Goal: Task Accomplishment & Management: Complete application form

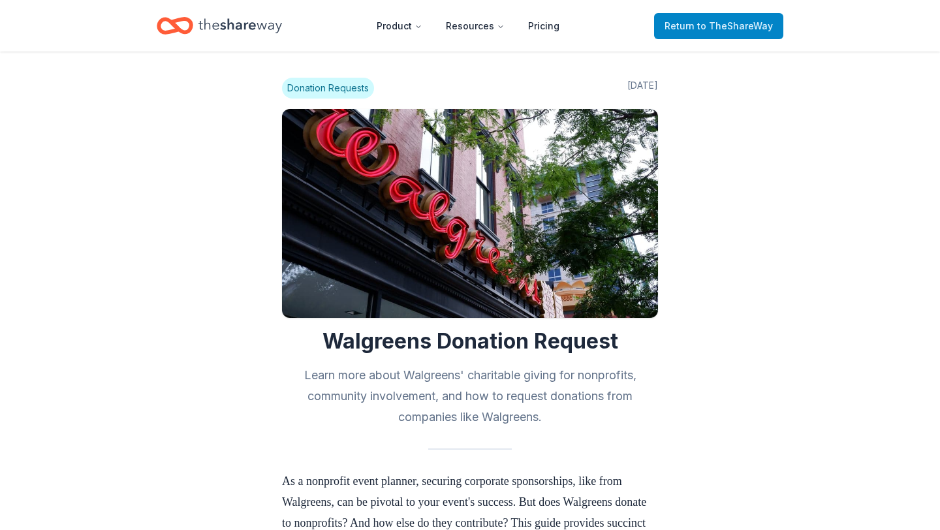
click at [703, 27] on span "to TheShareWay" at bounding box center [735, 25] width 76 height 11
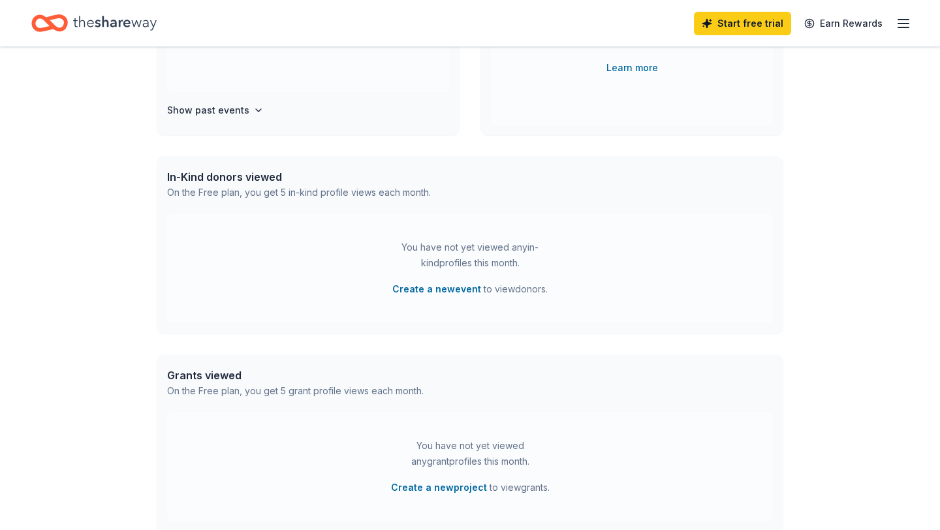
scroll to position [237, 0]
click at [459, 283] on button "Create a new event" at bounding box center [436, 288] width 89 height 16
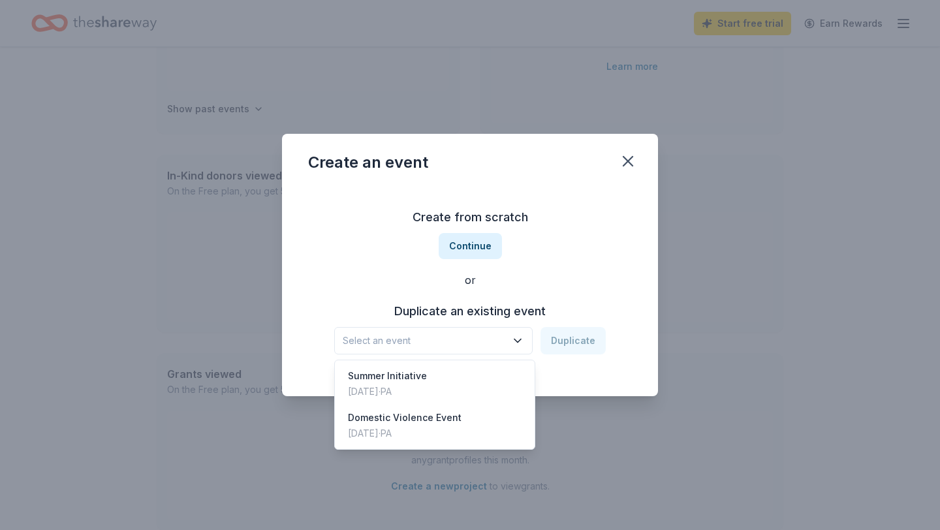
click at [515, 341] on icon "button" at bounding box center [517, 340] width 13 height 13
click at [463, 425] on div "Domestic Violence Event [DATE] · [GEOGRAPHIC_DATA]" at bounding box center [434, 426] width 194 height 42
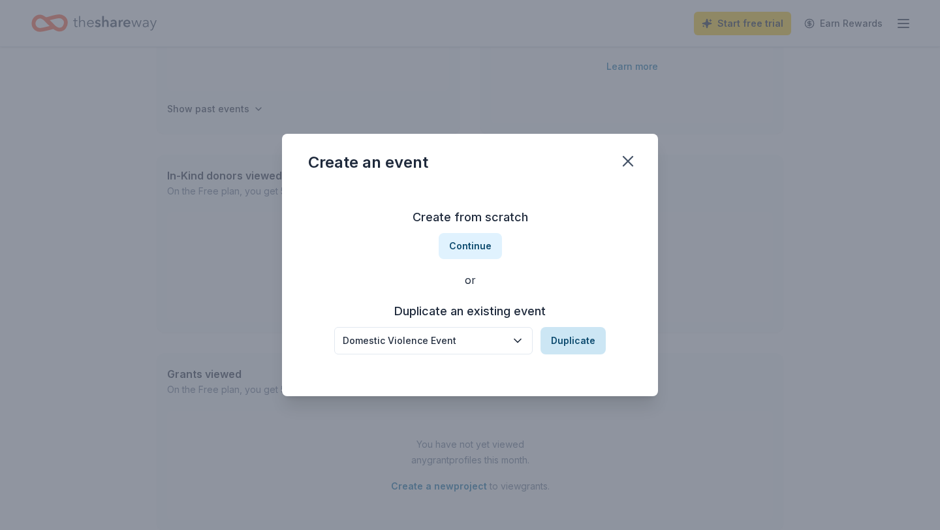
click at [581, 341] on button "Duplicate" at bounding box center [572, 340] width 65 height 27
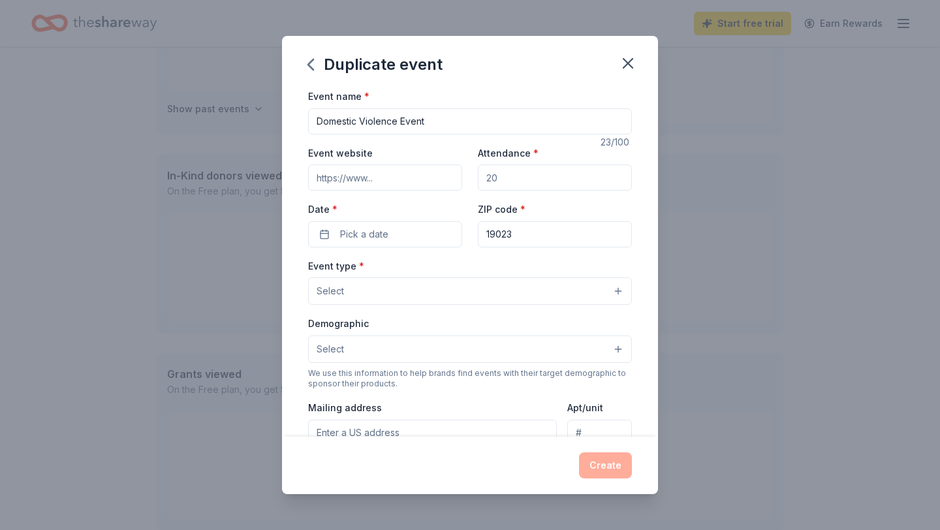
click at [518, 177] on input "Attendance *" at bounding box center [555, 177] width 154 height 26
type input "100"
click at [529, 232] on input "19023" at bounding box center [555, 234] width 154 height 26
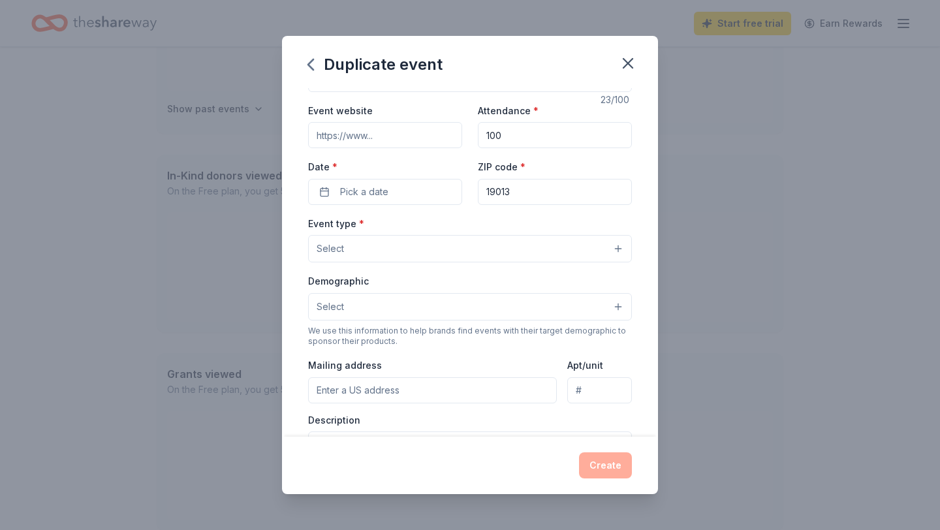
scroll to position [44, 0]
type input "19013"
click at [436, 253] on button "Select" at bounding box center [470, 246] width 324 height 27
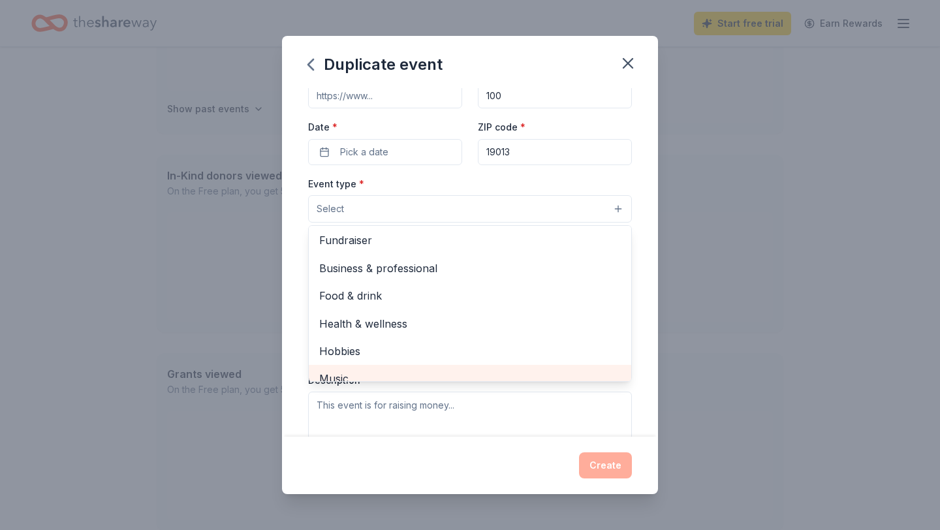
scroll to position [0, 0]
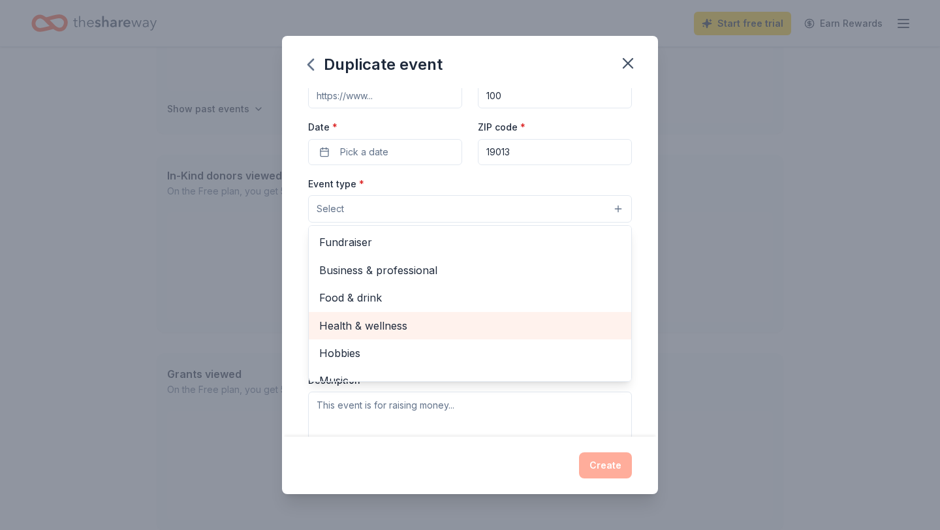
click at [422, 322] on span "Health & wellness" at bounding box center [469, 325] width 301 height 17
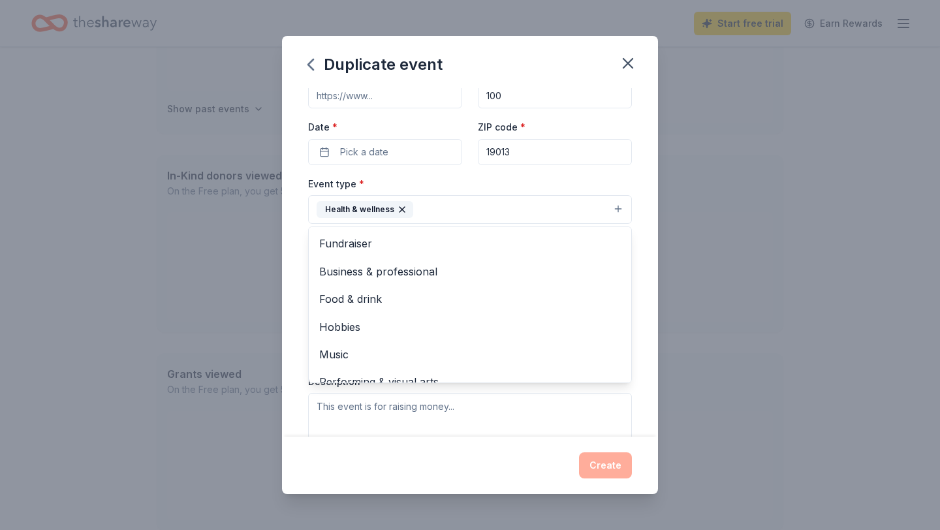
click at [571, 177] on div "Event type * Health & wellness Fundraiser Business & professional Food & drink …" at bounding box center [470, 200] width 324 height 49
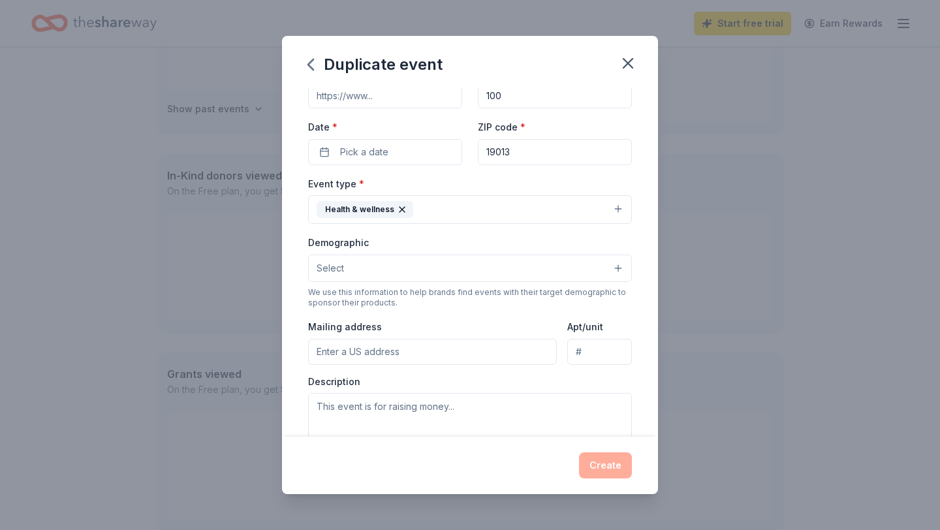
click at [570, 260] on button "Select" at bounding box center [470, 267] width 324 height 27
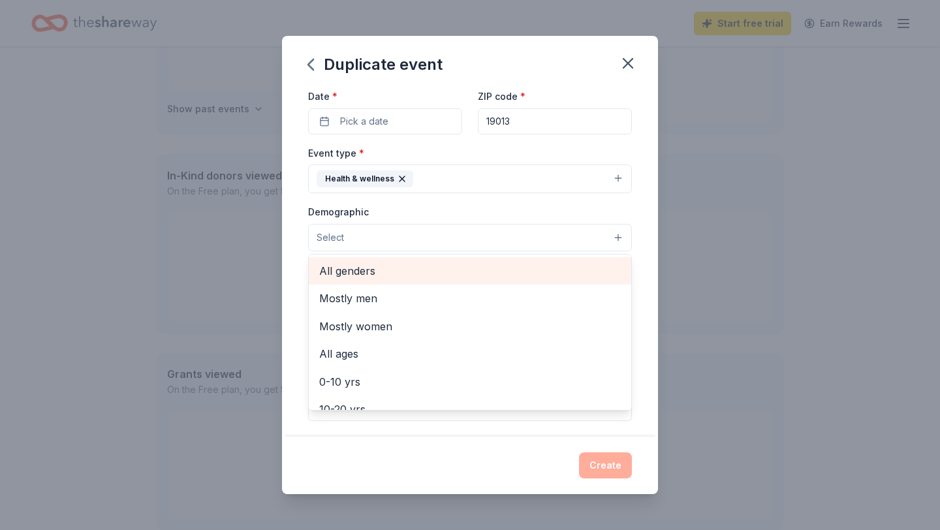
click at [448, 277] on span "All genders" at bounding box center [469, 270] width 301 height 17
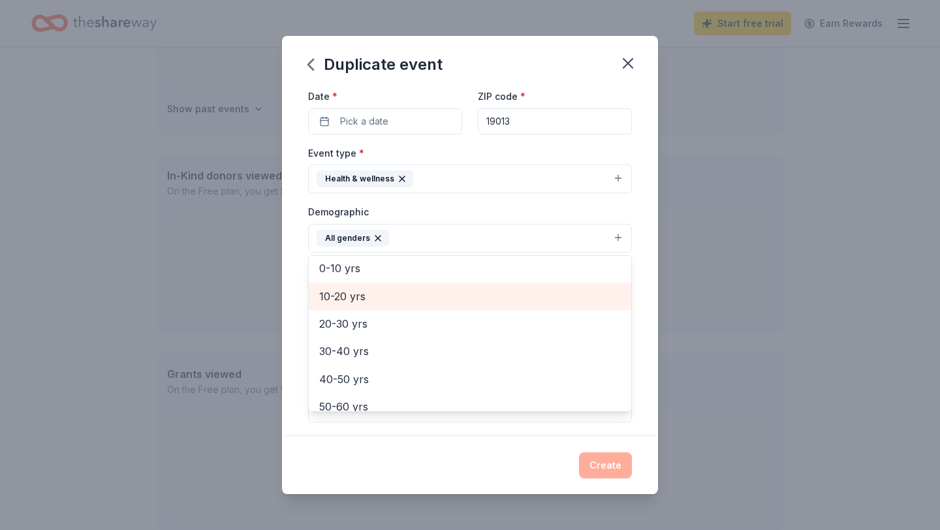
click at [387, 298] on span "10-20 yrs" at bounding box center [469, 296] width 301 height 17
click at [378, 298] on span "20-30 yrs" at bounding box center [469, 296] width 301 height 17
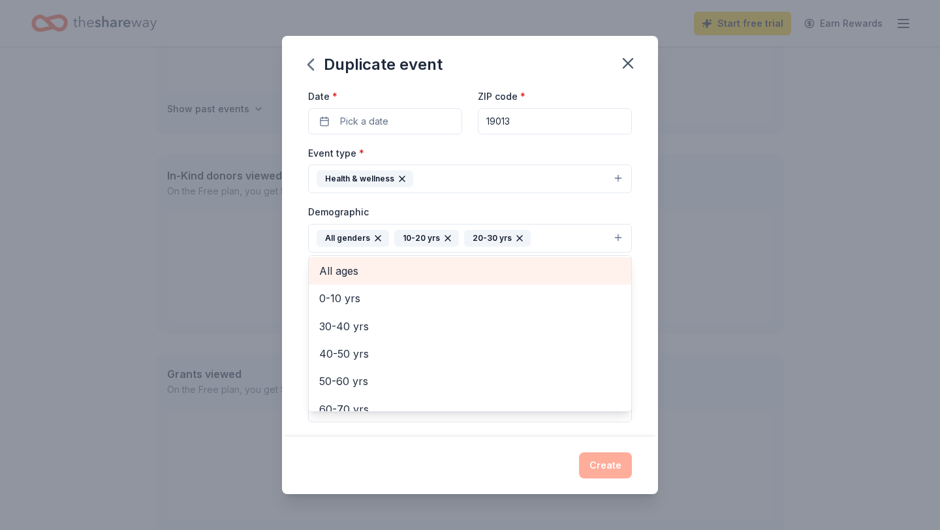
scroll to position [127, 0]
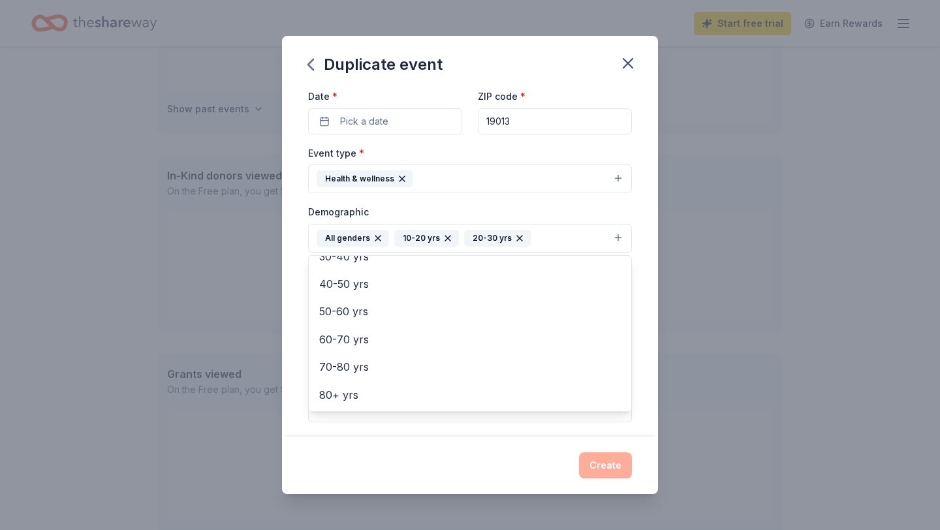
click at [505, 452] on div "Duplicate event Event name * Domestic Violence Event 23 /100 Event website Atte…" at bounding box center [470, 265] width 376 height 458
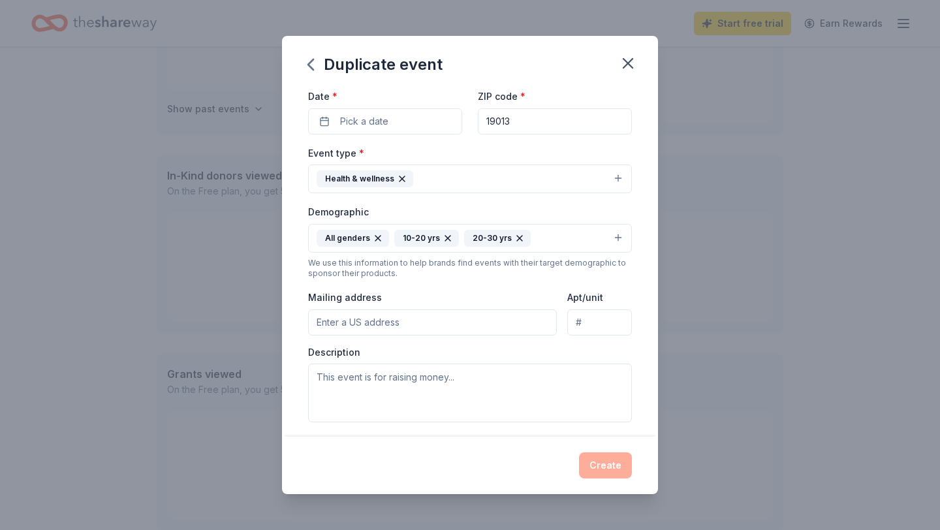
click at [493, 320] on input "Mailing address" at bounding box center [432, 322] width 249 height 26
type input "[STREET_ADDRESS][PERSON_NAME]"
click at [463, 382] on textarea at bounding box center [470, 392] width 324 height 59
click at [373, 461] on div "Create" at bounding box center [470, 465] width 324 height 26
type textarea "Domestic Violence Awareness/Education"
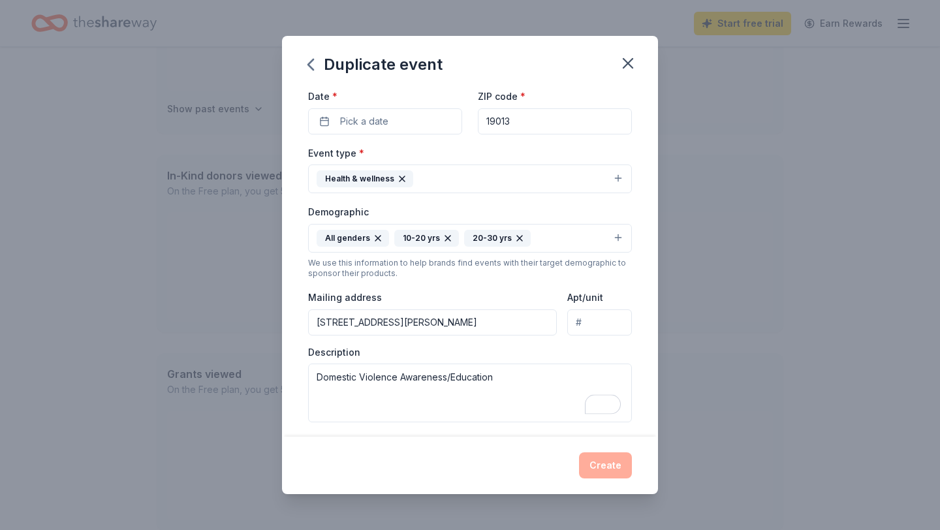
click at [610, 465] on div "Create" at bounding box center [470, 465] width 324 height 26
click at [405, 117] on button "Pick a date" at bounding box center [385, 121] width 154 height 26
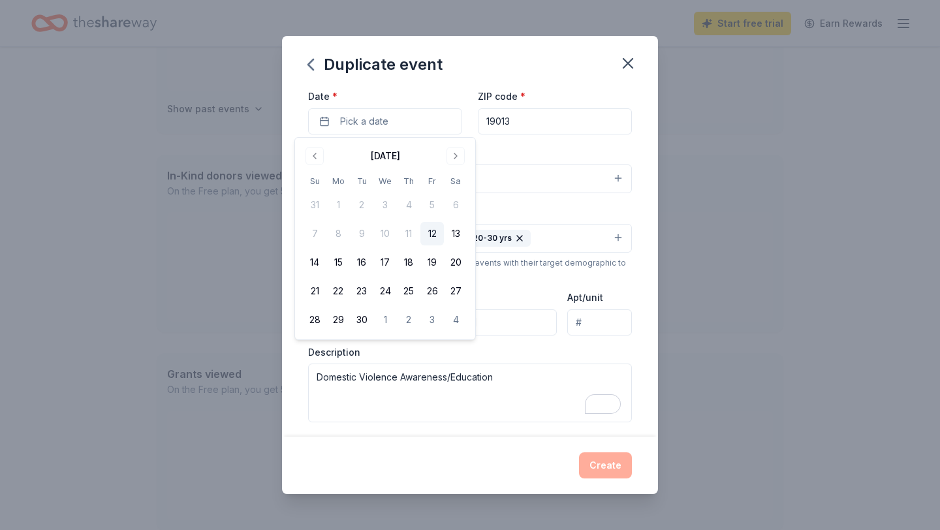
click at [465, 151] on div "[DATE]" at bounding box center [385, 155] width 164 height 18
click at [453, 149] on button "Go to next month" at bounding box center [455, 156] width 18 height 18
click at [413, 296] on button "23" at bounding box center [408, 290] width 23 height 23
click at [432, 290] on button "24" at bounding box center [431, 290] width 23 height 23
click at [595, 468] on button "Create" at bounding box center [605, 465] width 53 height 26
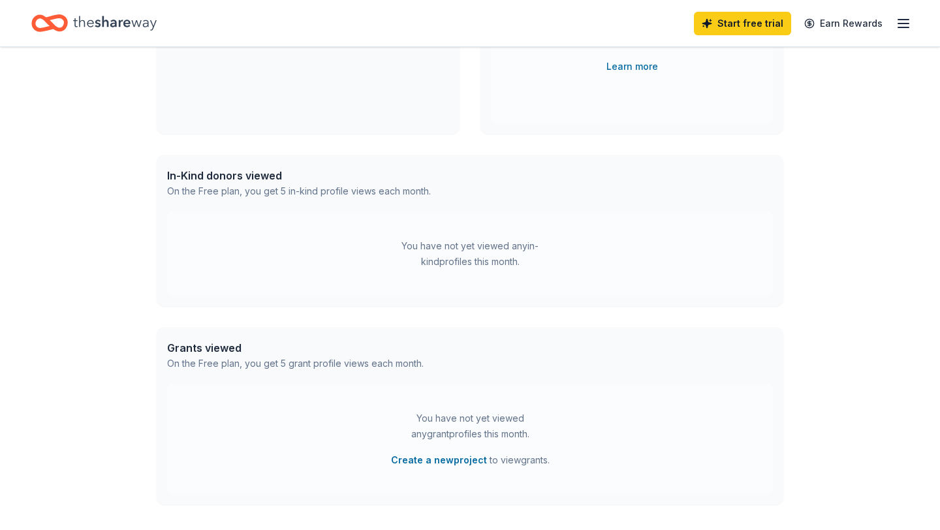
scroll to position [136, 0]
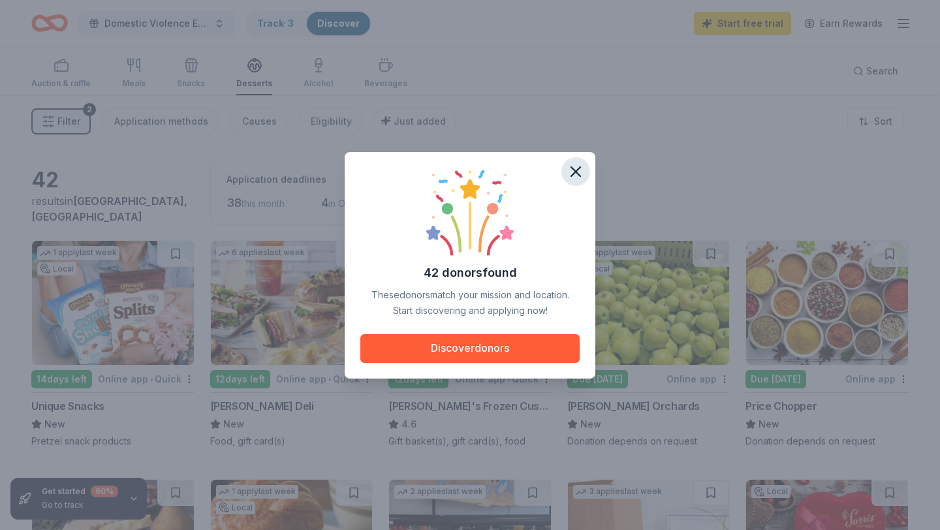
click at [572, 176] on icon "button" at bounding box center [575, 171] width 18 height 18
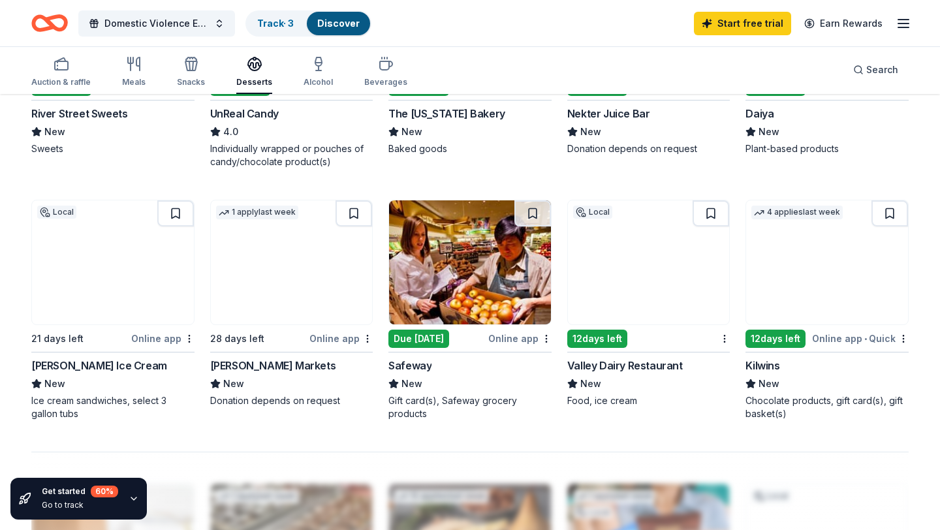
scroll to position [781, 0]
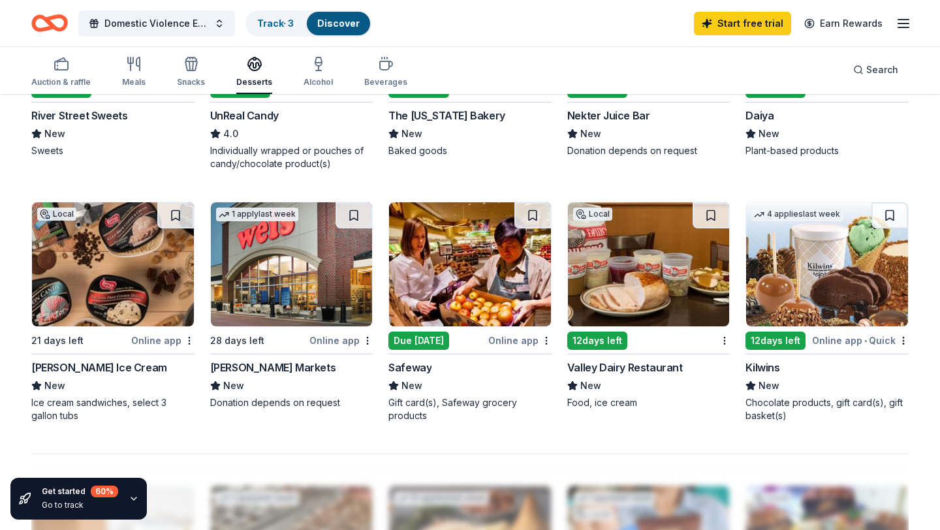
click at [433, 333] on div "Due [DATE]" at bounding box center [418, 340] width 61 height 18
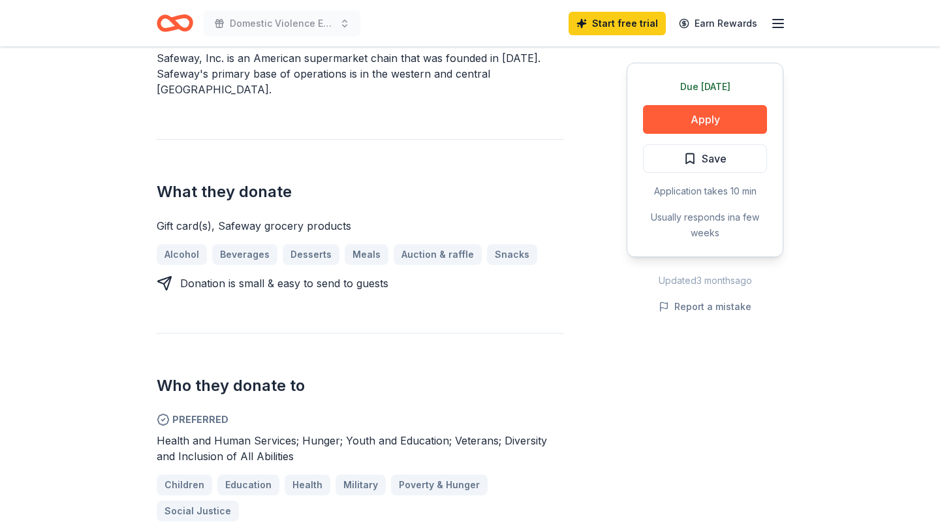
scroll to position [454, 0]
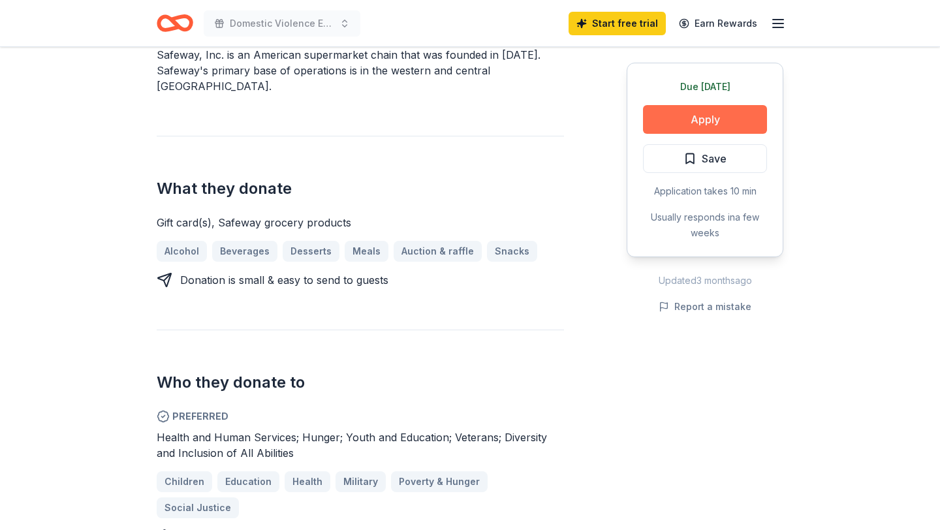
click at [683, 123] on button "Apply" at bounding box center [705, 119] width 124 height 29
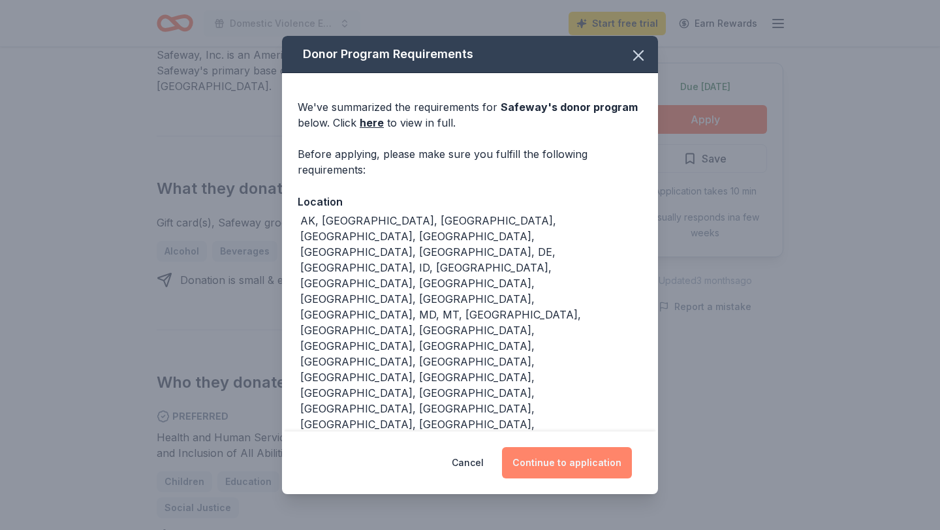
click at [519, 461] on button "Continue to application" at bounding box center [567, 462] width 130 height 31
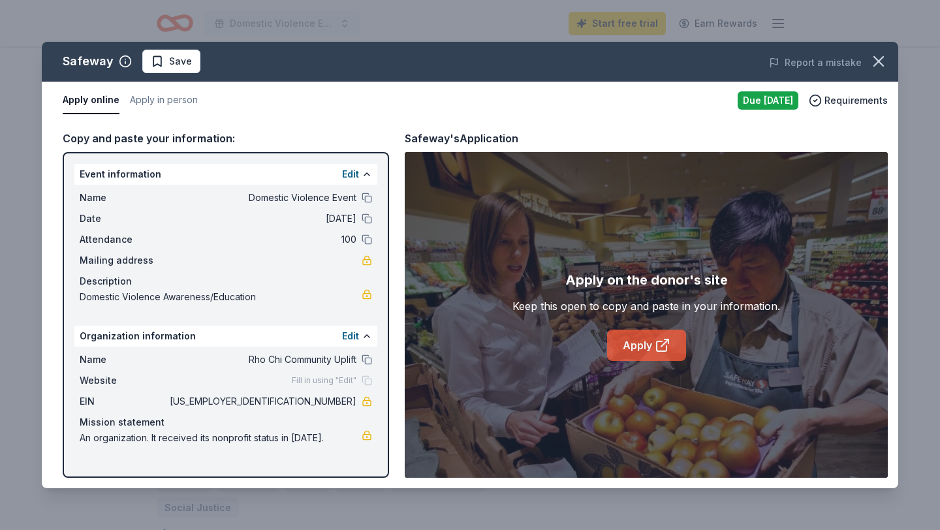
click at [636, 343] on link "Apply" at bounding box center [646, 345] width 79 height 31
